Goal: Book appointment/travel/reservation

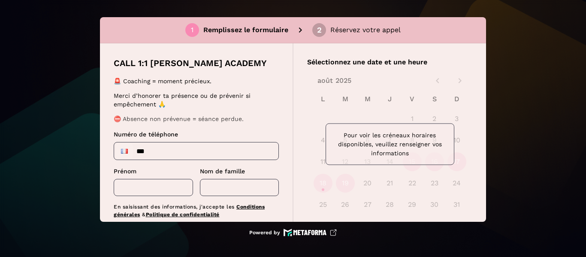
click at [178, 148] on input "***" at bounding box center [196, 150] width 164 height 17
type input "**********"
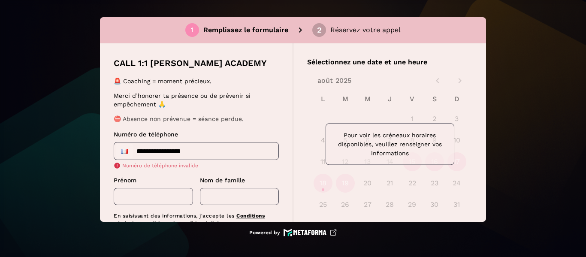
click at [169, 183] on div "Prénom ​" at bounding box center [153, 190] width 79 height 29
type input "*********"
type input "******"
click at [155, 152] on input "**********" at bounding box center [196, 150] width 164 height 17
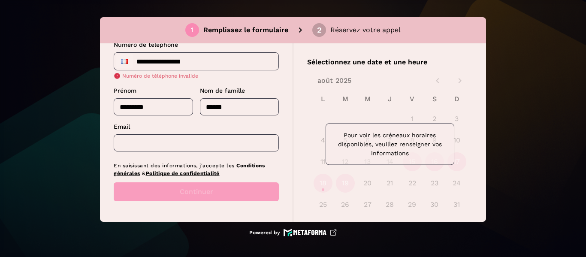
type input "**********"
click at [202, 151] on input "text" at bounding box center [196, 142] width 165 height 17
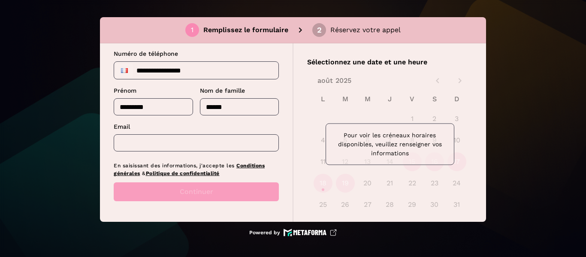
scroll to position [81, 0]
type input "*"
type input "**********"
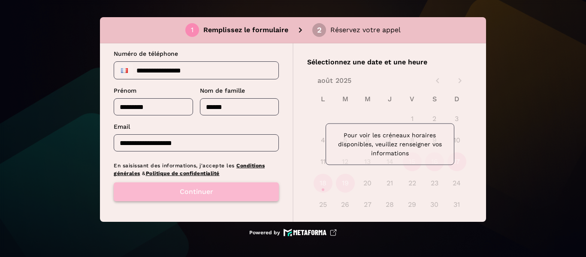
click at [241, 190] on button "Continuer" at bounding box center [196, 191] width 165 height 19
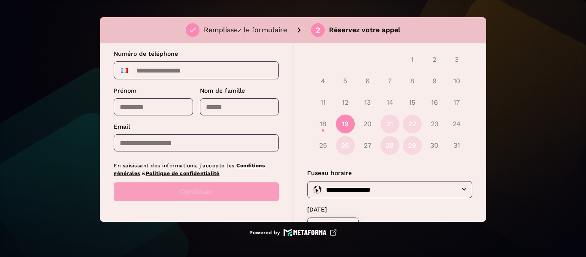
scroll to position [60, 0]
click at [348, 122] on button "19" at bounding box center [345, 123] width 19 height 19
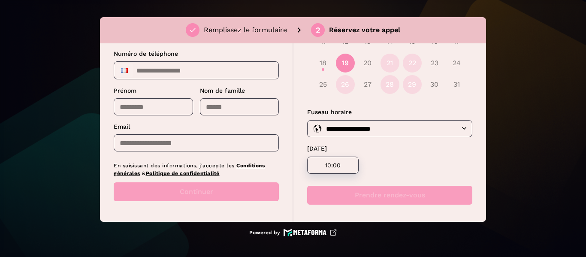
scroll to position [124, 0]
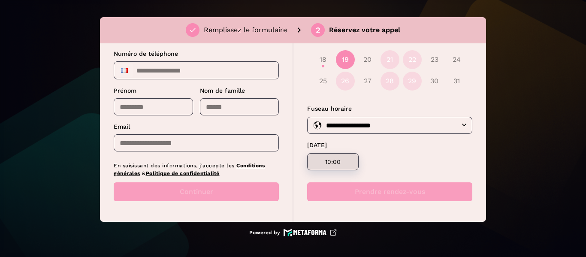
click at [348, 166] on div "10:00" at bounding box center [332, 161] width 51 height 17
click at [377, 189] on button "Prendre rendez-vous" at bounding box center [389, 191] width 165 height 19
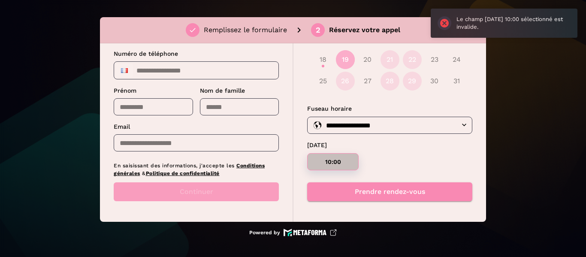
click at [343, 58] on button "19" at bounding box center [345, 59] width 19 height 19
click at [343, 162] on p "10:00" at bounding box center [332, 161] width 31 height 7
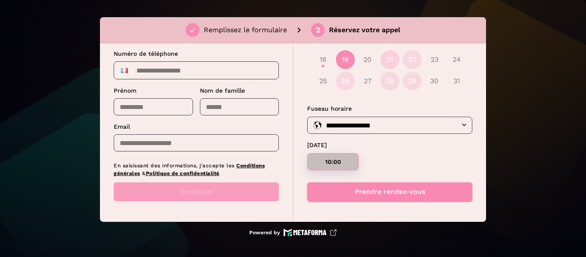
click at [386, 59] on button "21" at bounding box center [389, 59] width 19 height 19
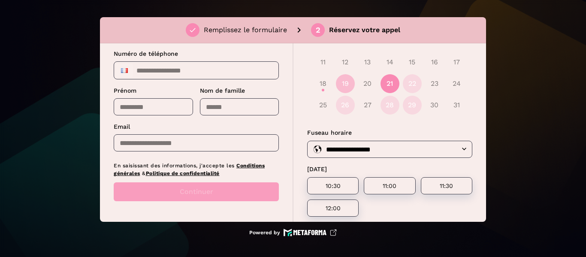
click at [344, 81] on button "19" at bounding box center [345, 83] width 19 height 19
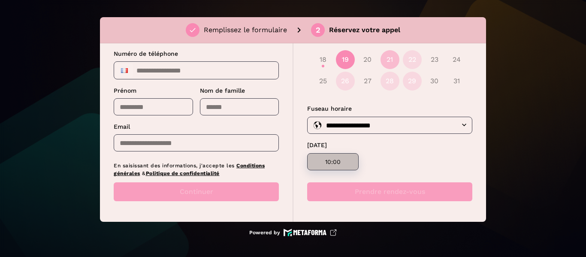
click at [389, 62] on button "21" at bounding box center [389, 59] width 19 height 19
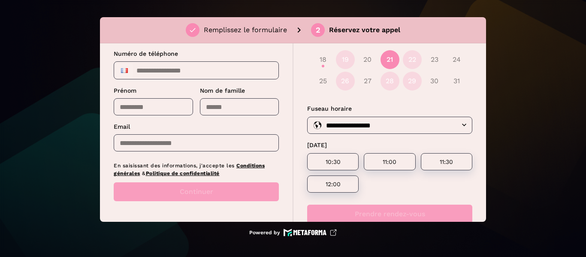
scroll to position [146, 0]
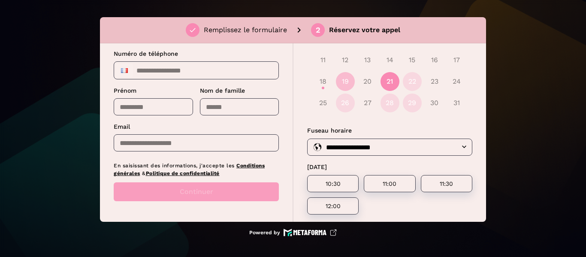
click at [349, 73] on button "19" at bounding box center [345, 81] width 19 height 19
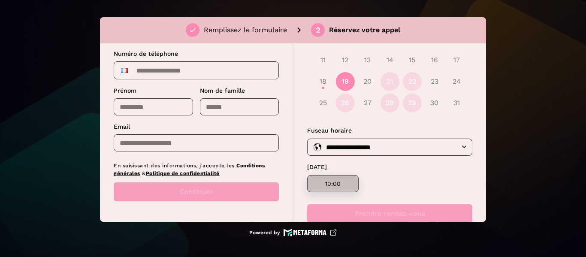
scroll to position [124, 0]
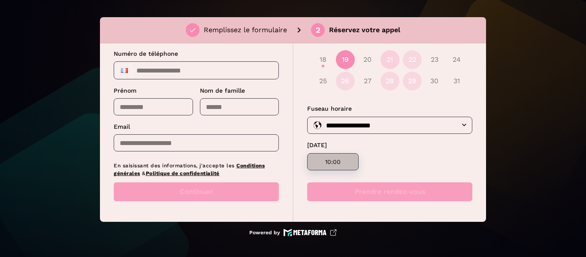
click at [386, 60] on button "21" at bounding box center [389, 59] width 19 height 19
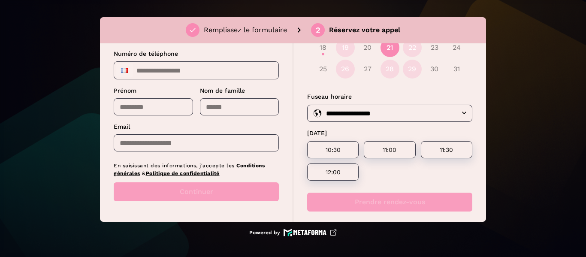
scroll to position [146, 0]
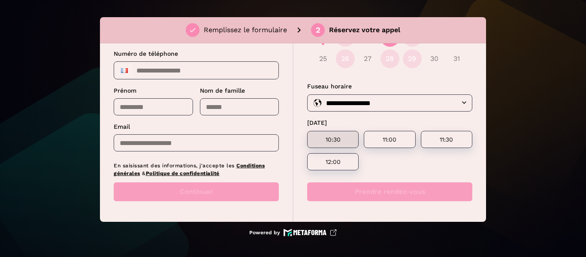
click at [345, 139] on p "10:30" at bounding box center [332, 139] width 31 height 7
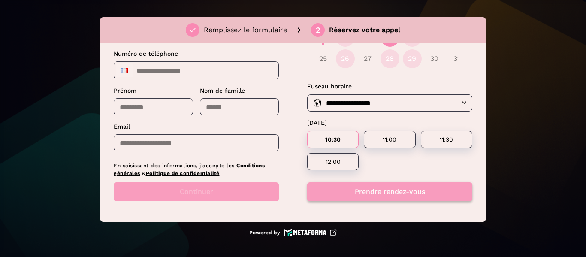
click at [378, 191] on button "Prendre rendez-vous" at bounding box center [389, 191] width 165 height 19
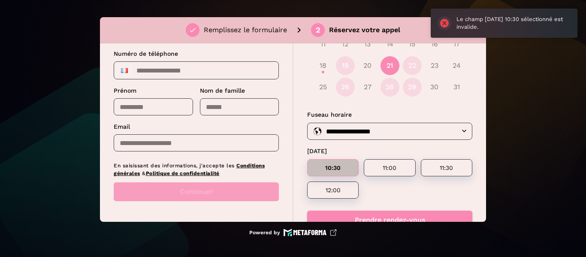
scroll to position [117, 0]
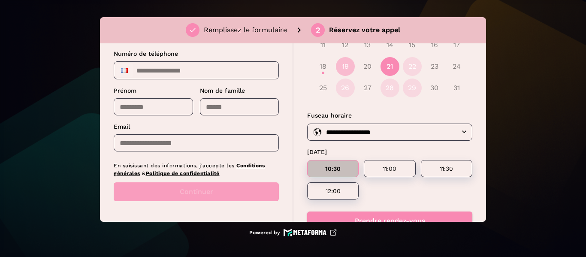
click at [343, 62] on button "19" at bounding box center [345, 66] width 19 height 19
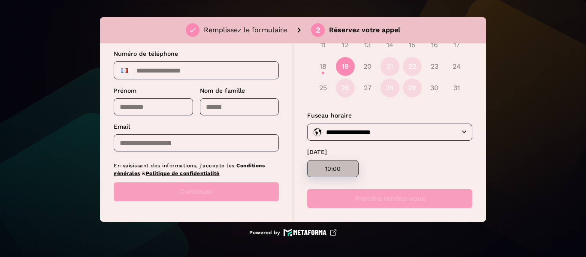
scroll to position [124, 0]
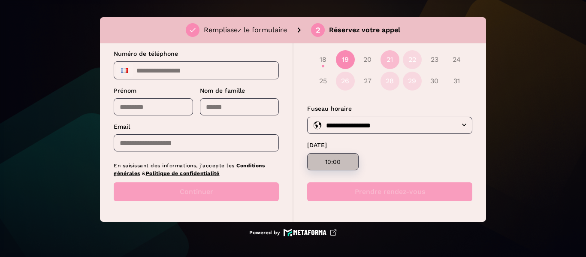
click at [389, 57] on button "21" at bounding box center [389, 59] width 19 height 19
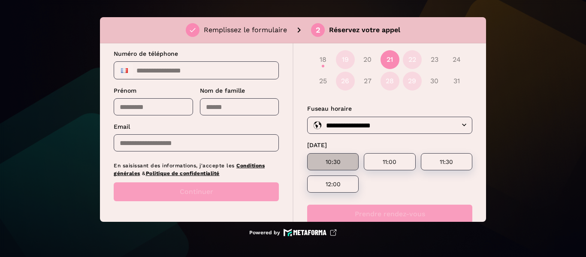
scroll to position [146, 0]
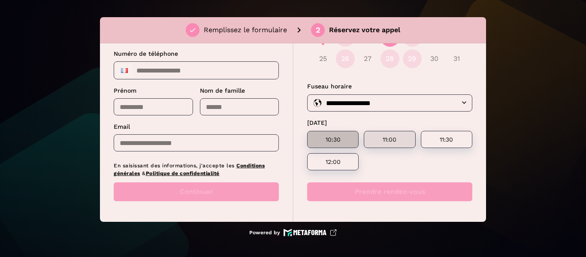
click at [396, 142] on p "11:00" at bounding box center [389, 139] width 31 height 7
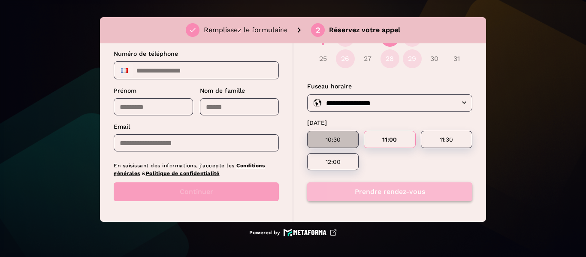
click at [398, 190] on button "Prendre rendez-vous" at bounding box center [389, 191] width 165 height 19
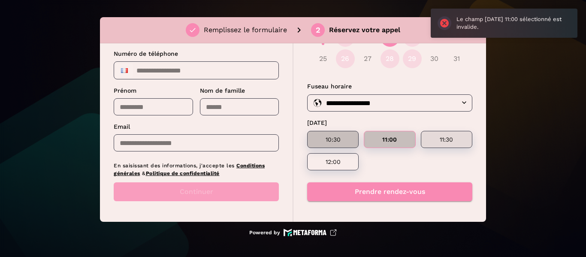
click at [440, 144] on div "11:30" at bounding box center [446, 139] width 51 height 17
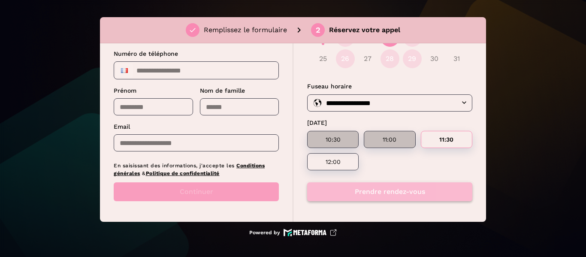
click at [424, 193] on button "Prendre rendez-vous" at bounding box center [389, 191] width 165 height 19
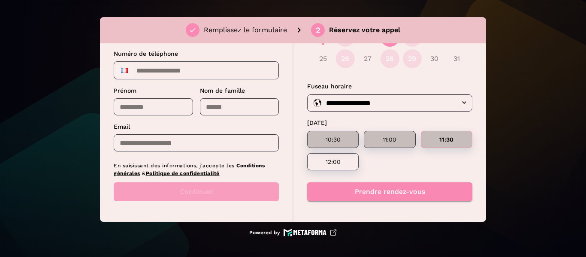
click at [426, 70] on div "1 2 3 4 5 6 7 8 9 10 11 12 13 14 15 16 17 18 19 20 21 22 23 24 25 26 27 28 29 3…" at bounding box center [389, 18] width 165 height 113
click at [431, 62] on div "25 26 27 28 29 30 31" at bounding box center [389, 58] width 165 height 21
click at [407, 56] on button "29" at bounding box center [412, 58] width 19 height 19
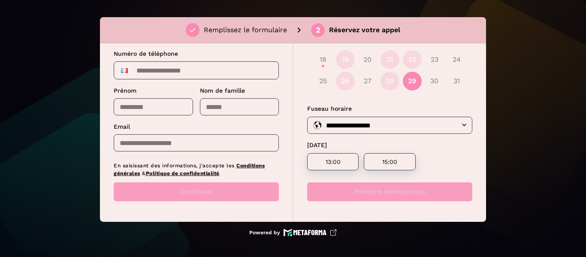
scroll to position [124, 0]
click at [335, 163] on p "13:00" at bounding box center [332, 161] width 31 height 7
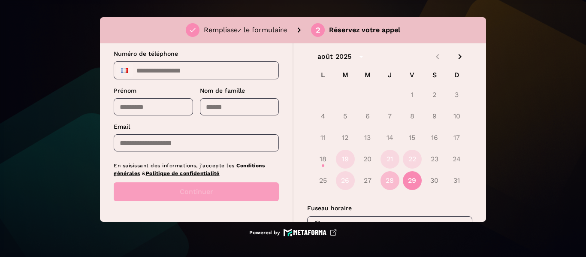
scroll to position [24, 0]
